Goal: Transaction & Acquisition: Obtain resource

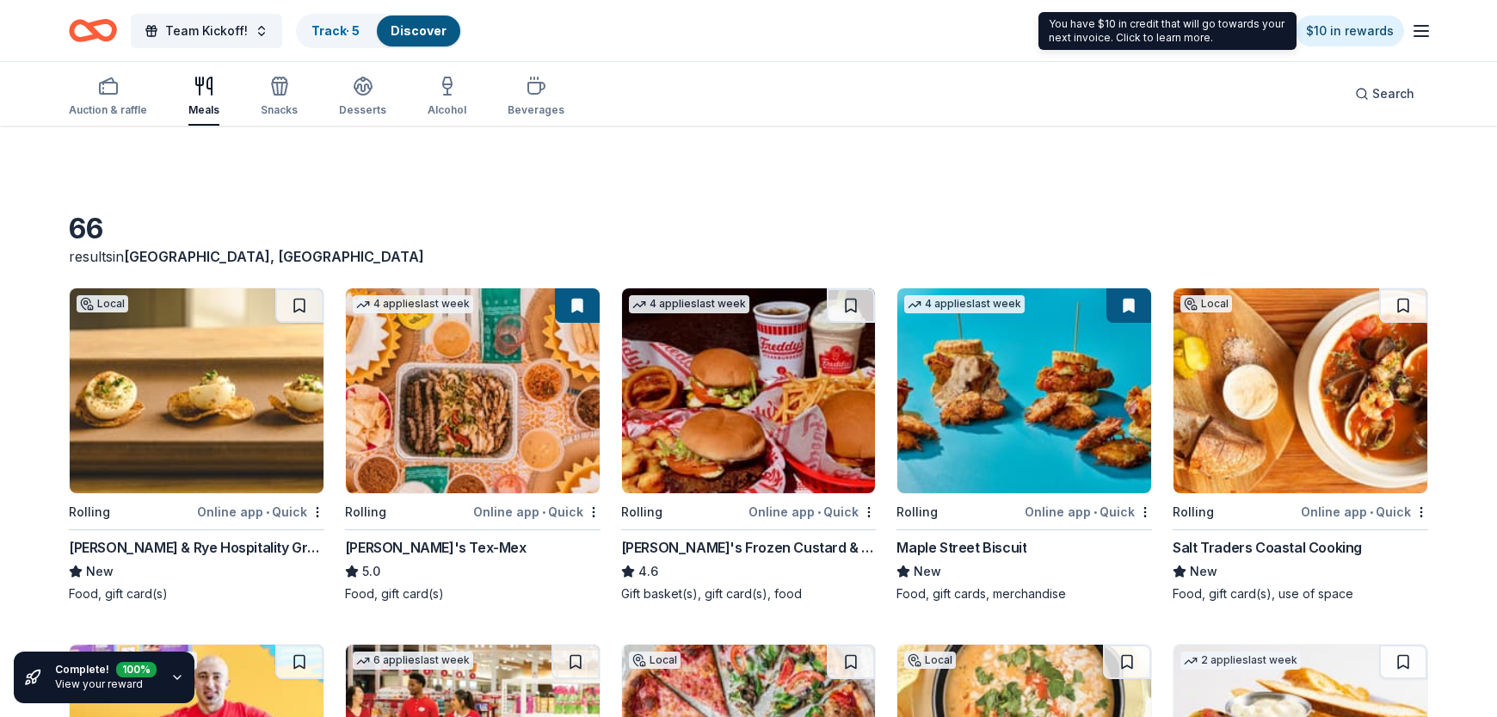
scroll to position [3253, 0]
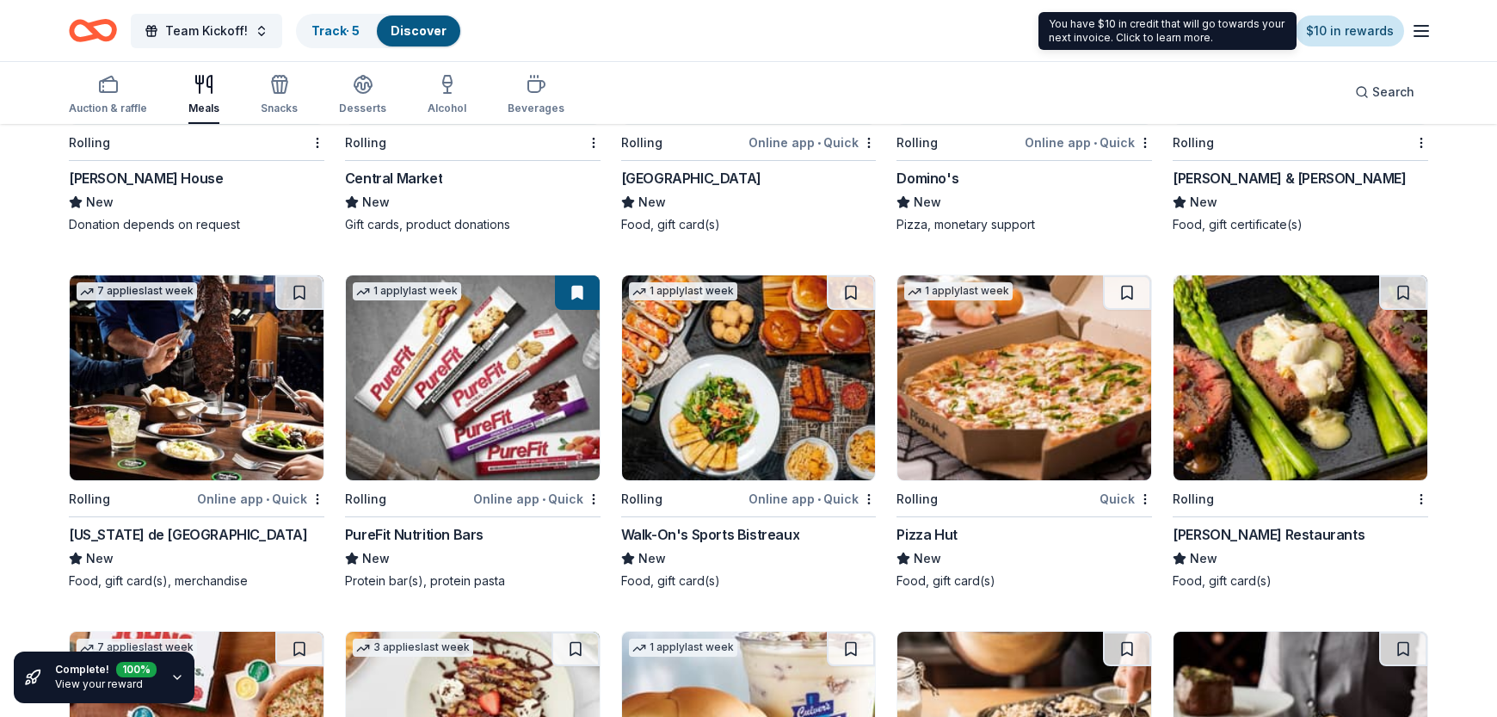
click at [1372, 35] on link "$10 in rewards" at bounding box center [1350, 30] width 108 height 31
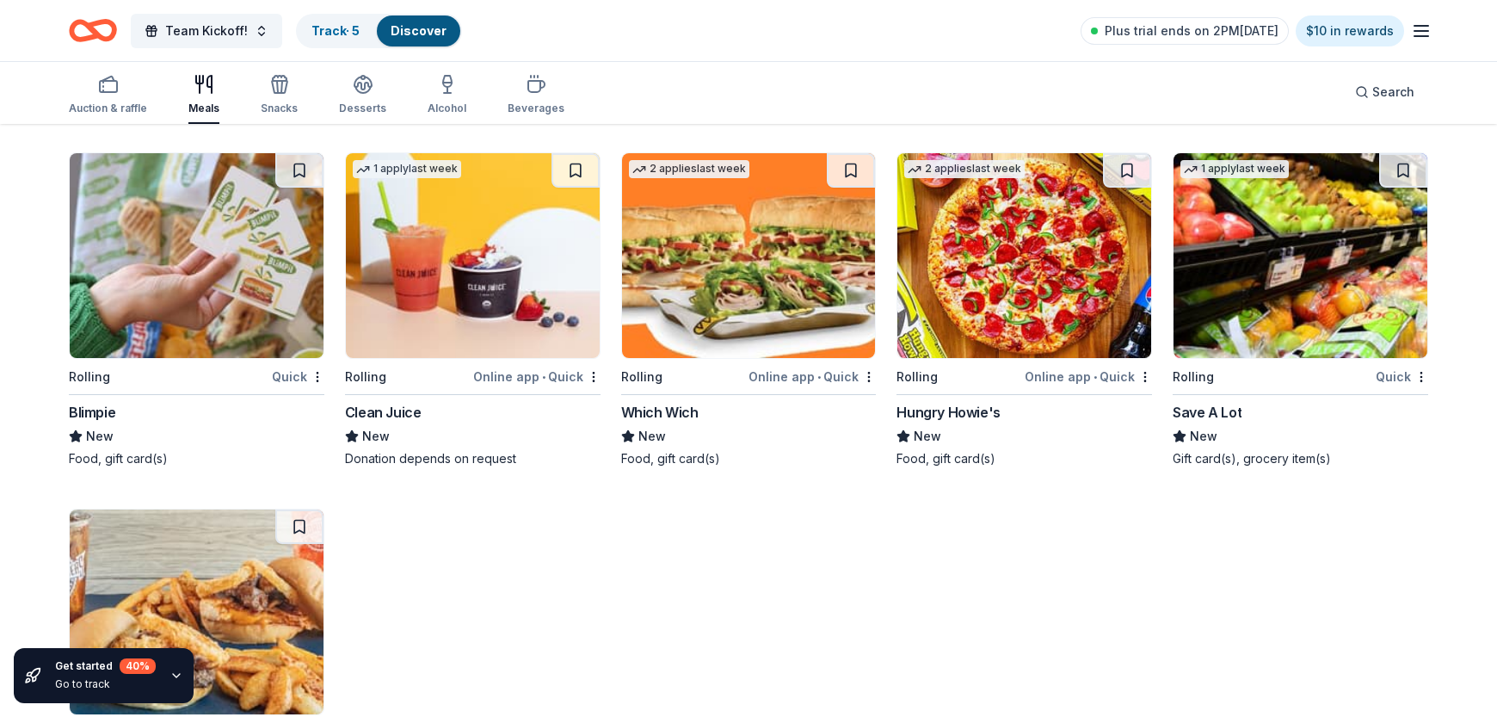
scroll to position [4378, 0]
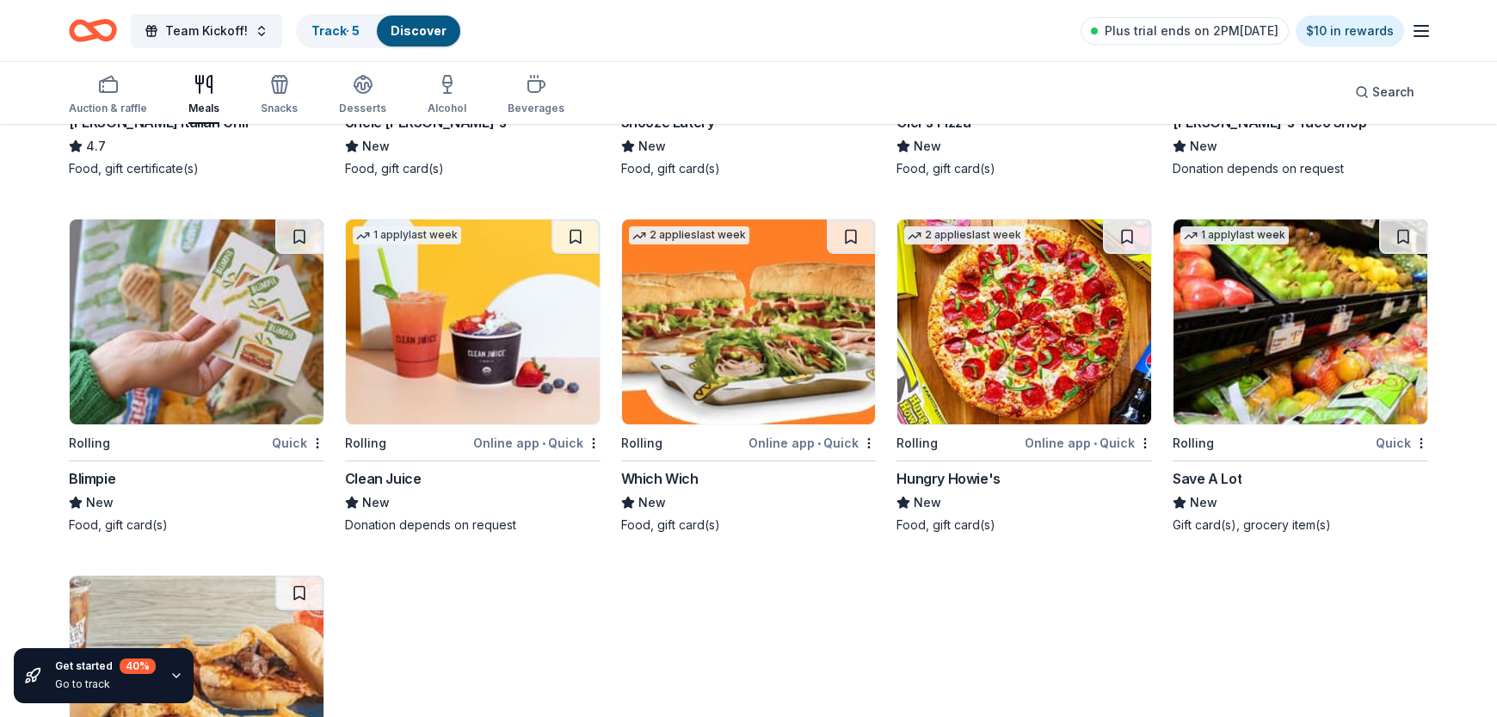
click at [545, 342] on img at bounding box center [473, 321] width 254 height 205
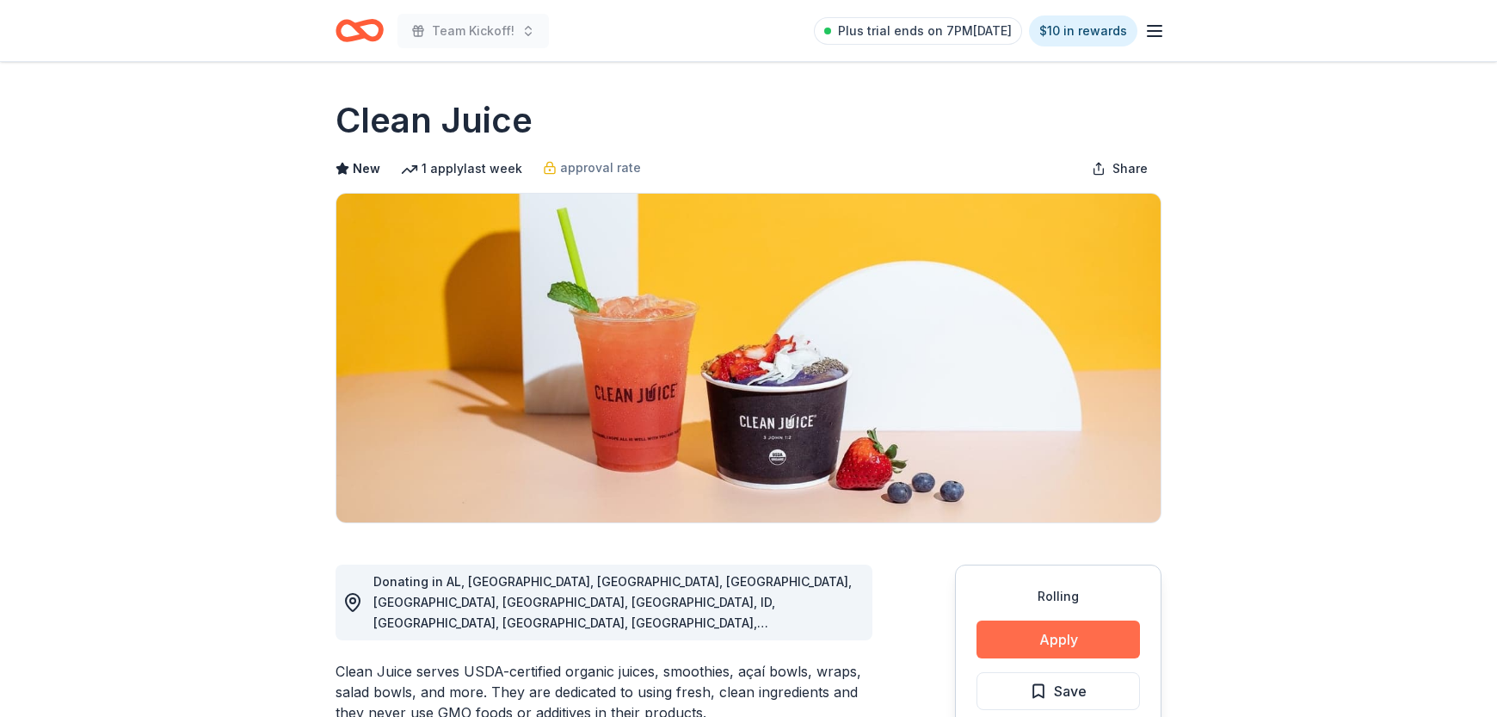
click at [1068, 643] on button "Apply" at bounding box center [1058, 639] width 163 height 38
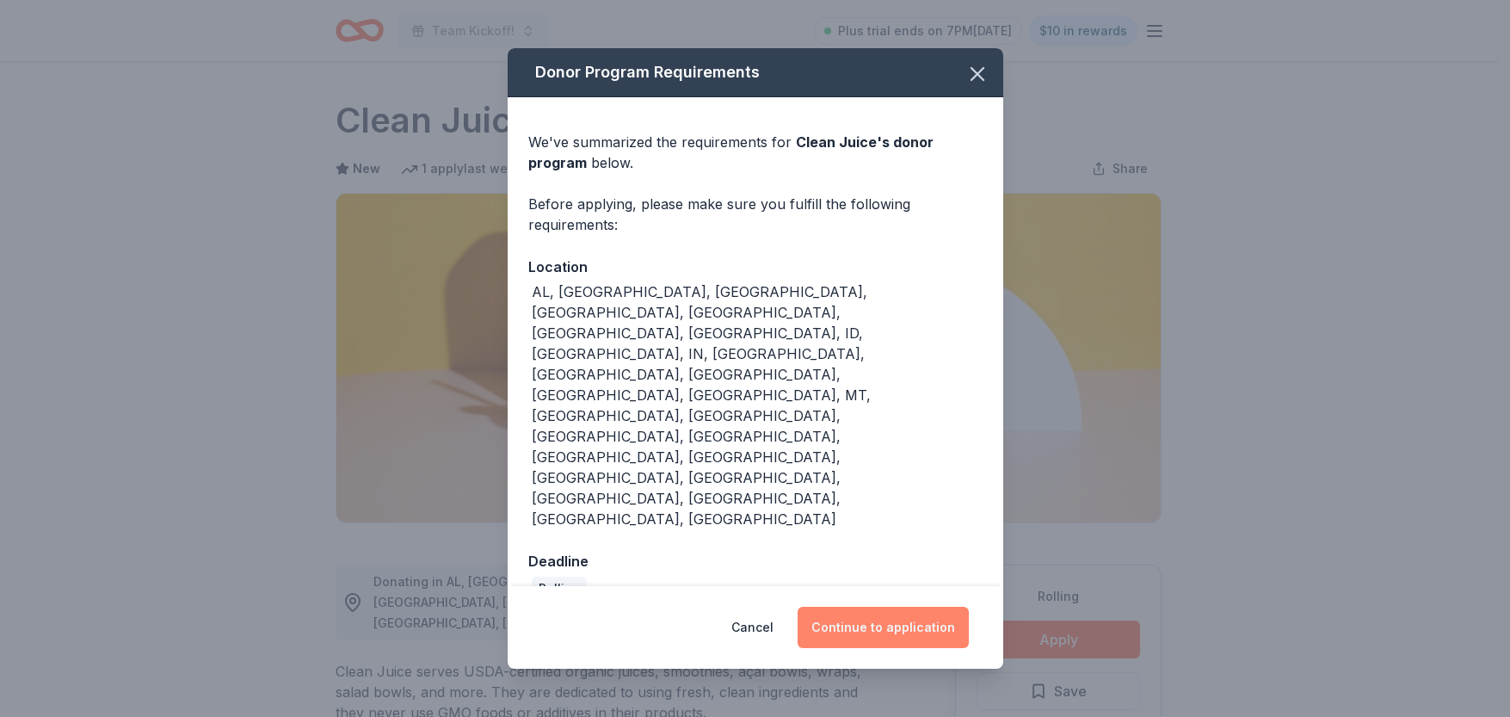
click at [916, 607] on button "Continue to application" at bounding box center [883, 627] width 171 height 41
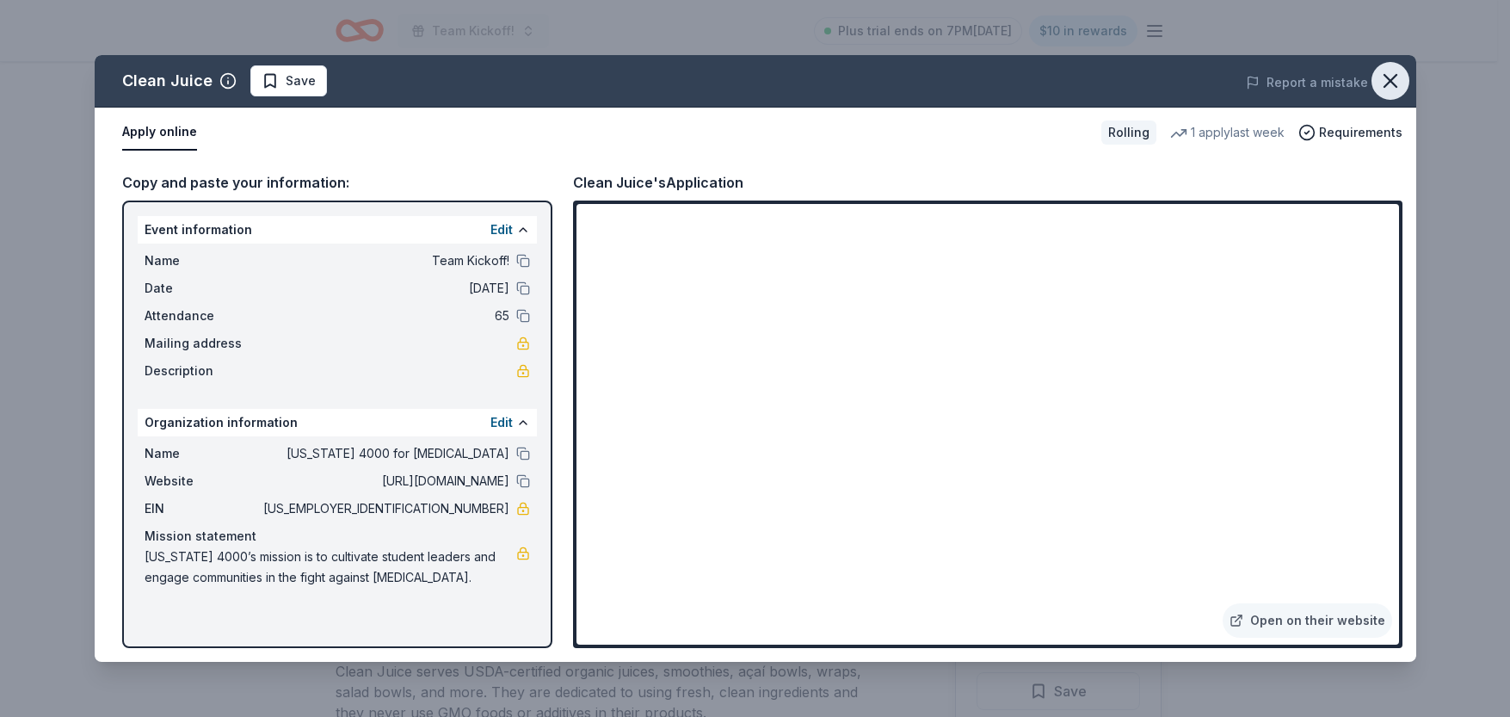
click at [1406, 89] on button "button" at bounding box center [1391, 81] width 38 height 38
